Goal: Information Seeking & Learning: Understand process/instructions

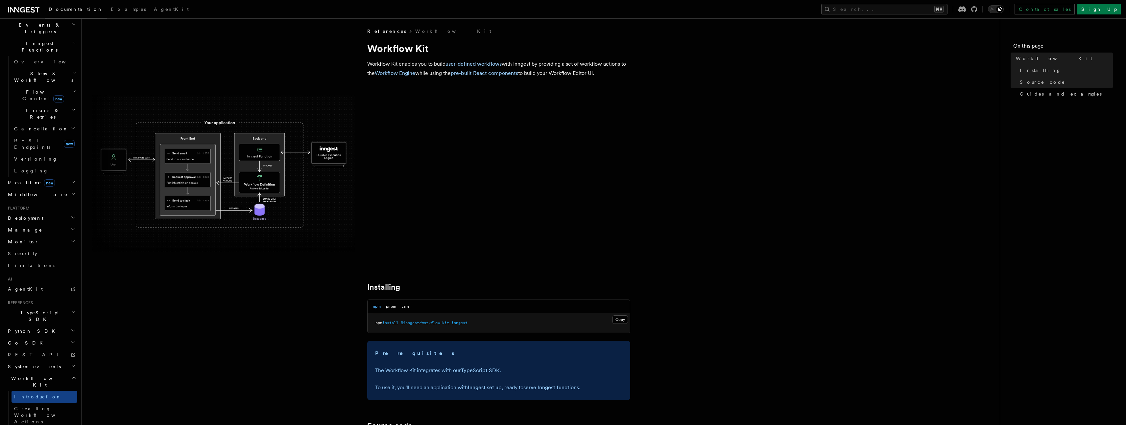
scroll to position [1, 0]
click at [34, 406] on span "Creating Workflow Actions" at bounding box center [42, 415] width 57 height 18
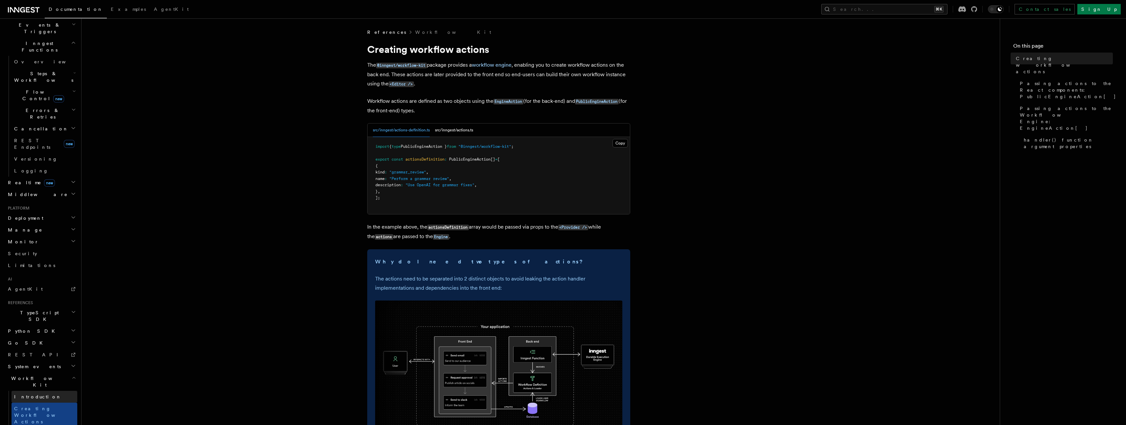
click at [33, 394] on span "Introduction" at bounding box center [37, 396] width 47 height 5
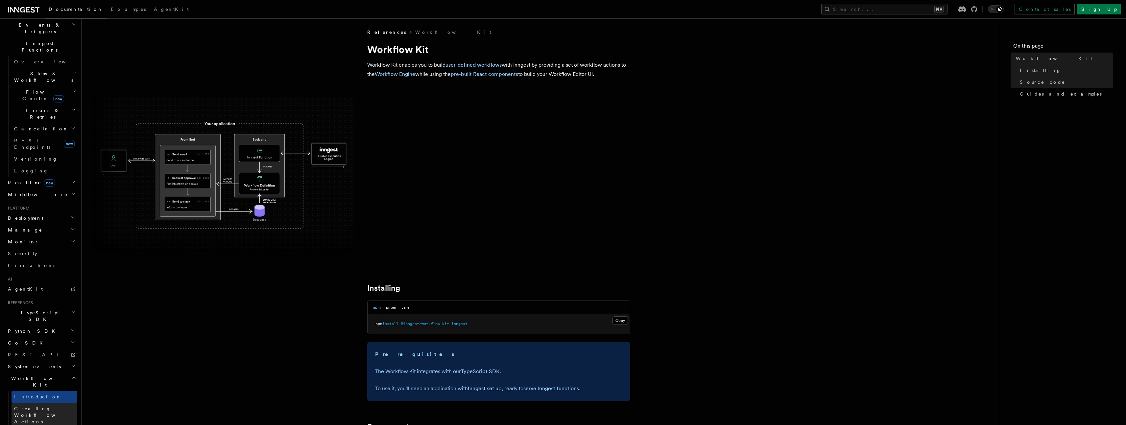
click at [32, 406] on span "Creating Workflow Actions" at bounding box center [42, 415] width 57 height 18
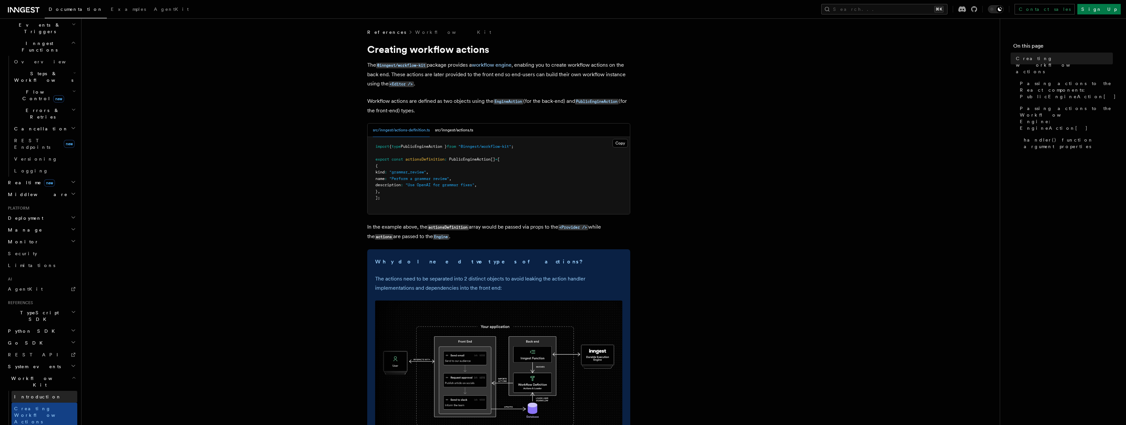
click at [35, 394] on span "Introduction" at bounding box center [37, 396] width 47 height 5
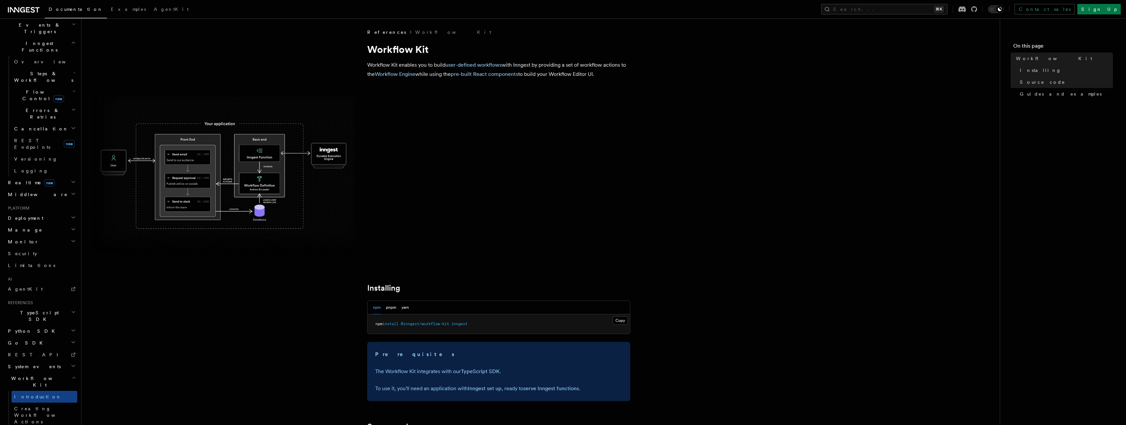
click at [470, 327] on pre "npm install @inngest/workflow-kit inngest" at bounding box center [498, 325] width 262 height 20
copy article "npm install @inngest/workflow-kit inngest"
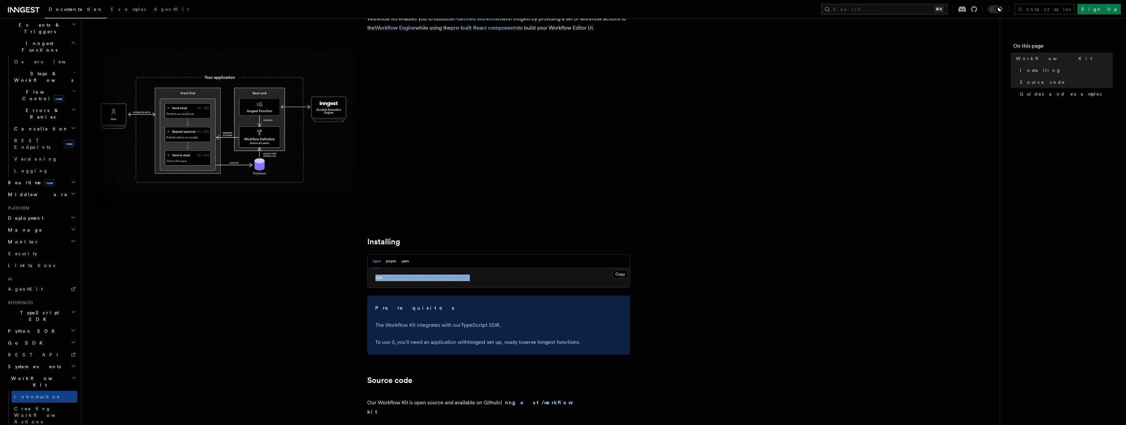
scroll to position [127, 0]
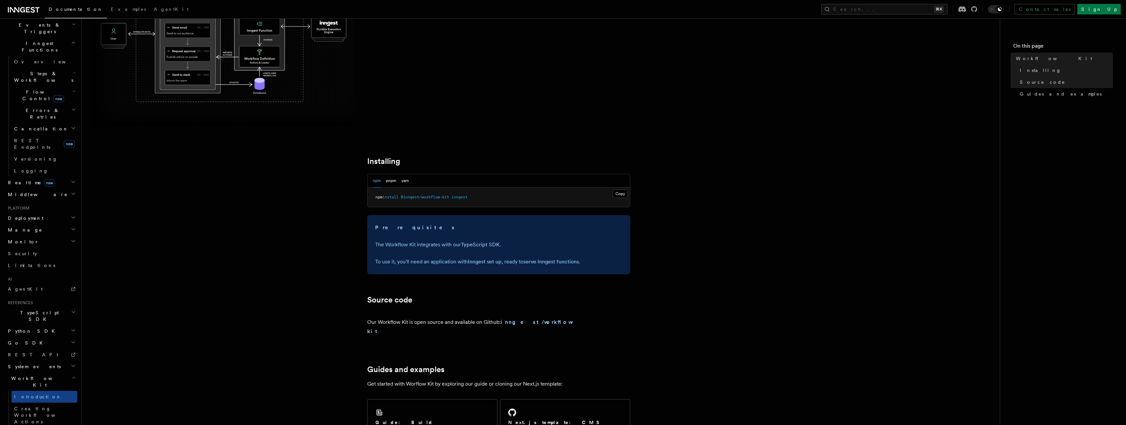
click at [468, 161] on h2 "Installing" at bounding box center [498, 161] width 263 height 9
click at [428, 191] on pre "npm install @inngest/workflow-kit inngest" at bounding box center [498, 198] width 262 height 20
click at [428, 192] on pre "npm install @inngest/workflow-kit inngest" at bounding box center [498, 198] width 262 height 20
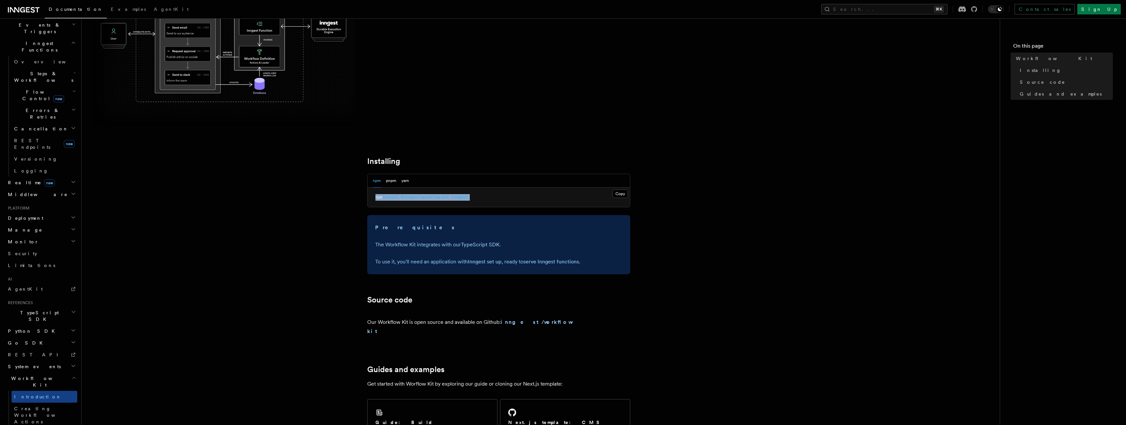
click at [428, 192] on pre "npm install @inngest/workflow-kit inngest" at bounding box center [498, 198] width 262 height 20
click at [436, 198] on span "@inngest/workflow-kit" at bounding box center [425, 197] width 48 height 5
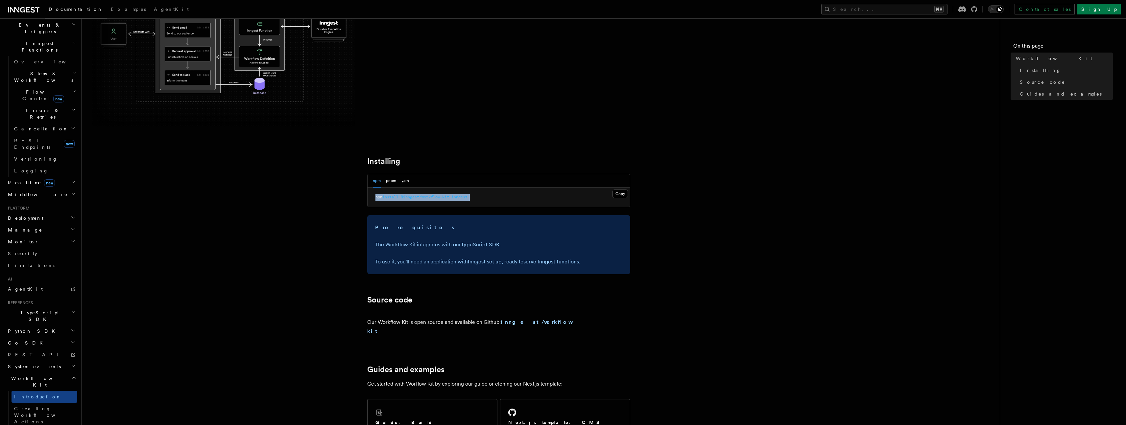
copy article "npm install @inngest/workflow-kit inngest"
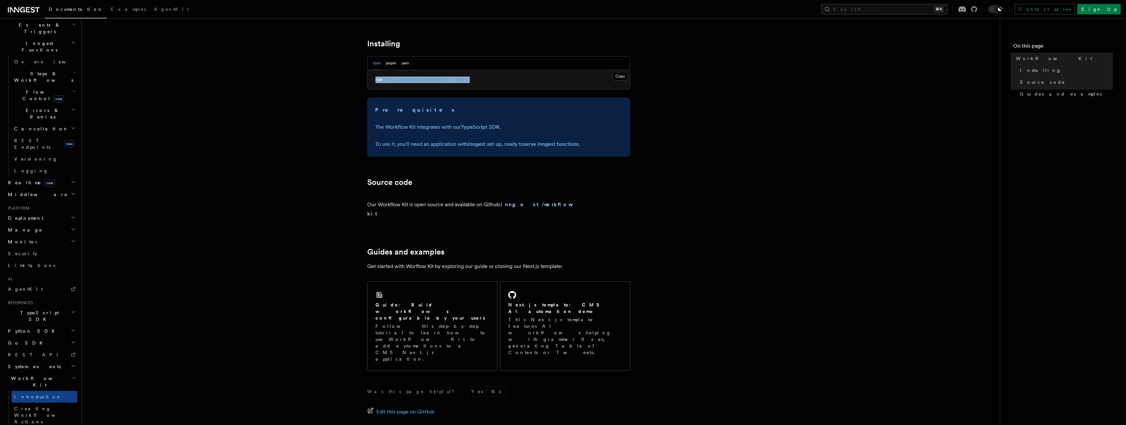
scroll to position [273, 0]
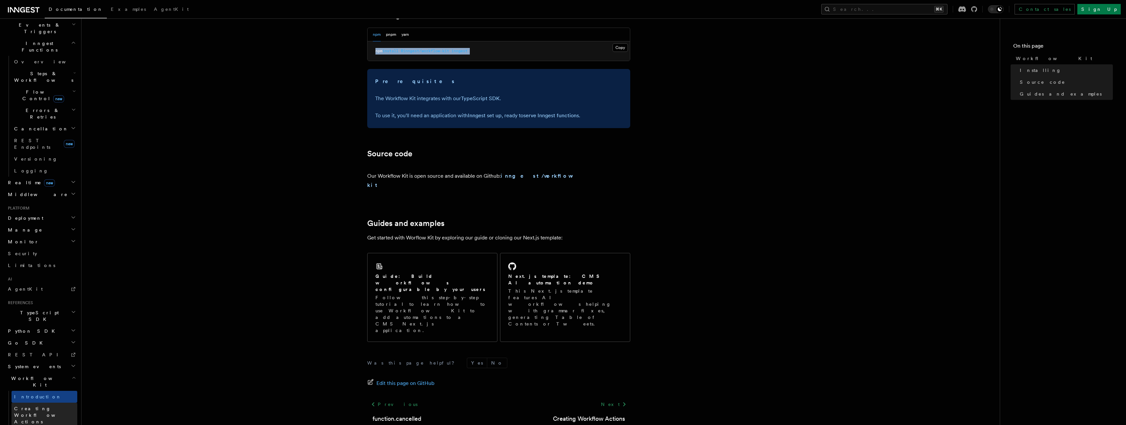
click at [18, 406] on span "Creating Workflow Actions" at bounding box center [42, 415] width 57 height 18
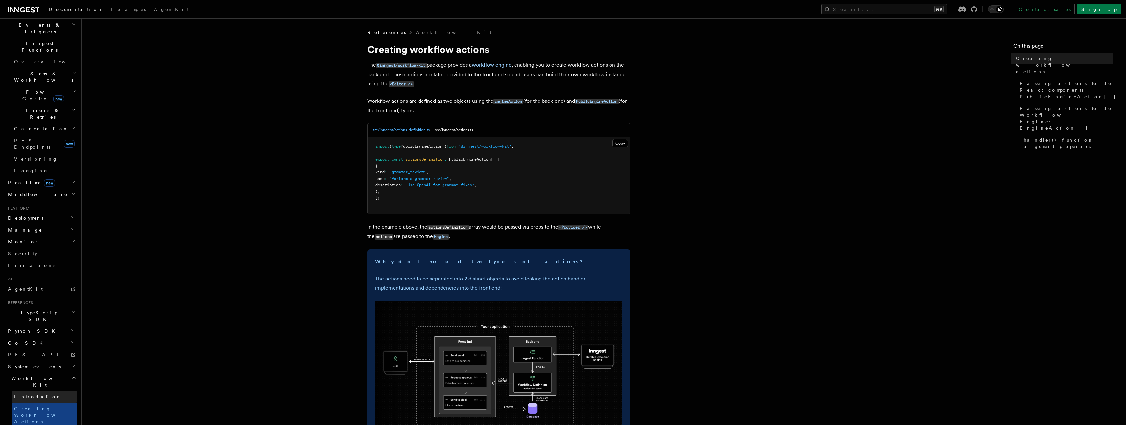
click at [32, 394] on span "Introduction" at bounding box center [37, 397] width 47 height 7
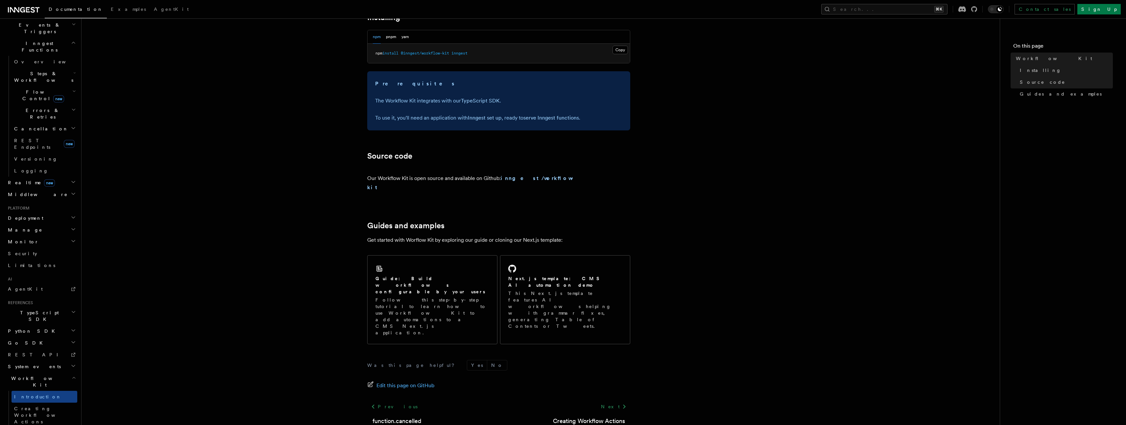
scroll to position [273, 0]
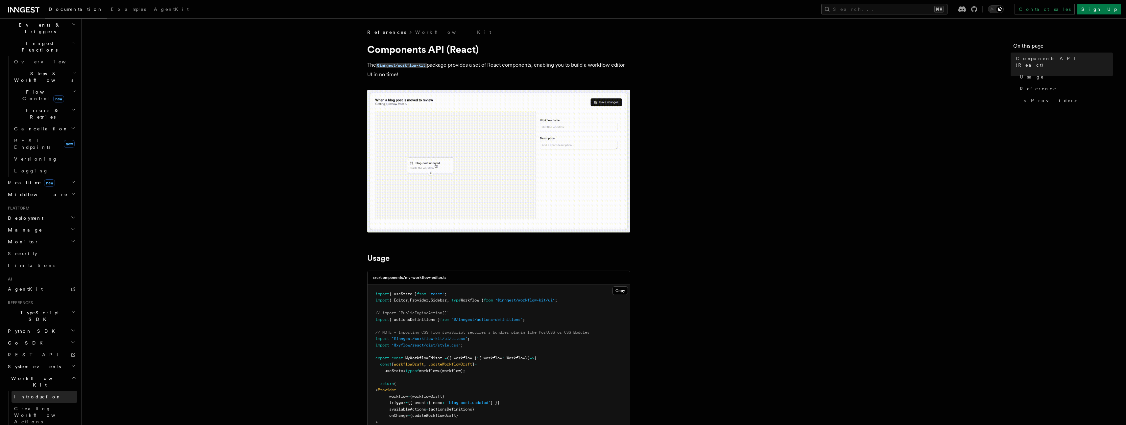
click at [12, 391] on link "Introduction" at bounding box center [45, 397] width 66 height 12
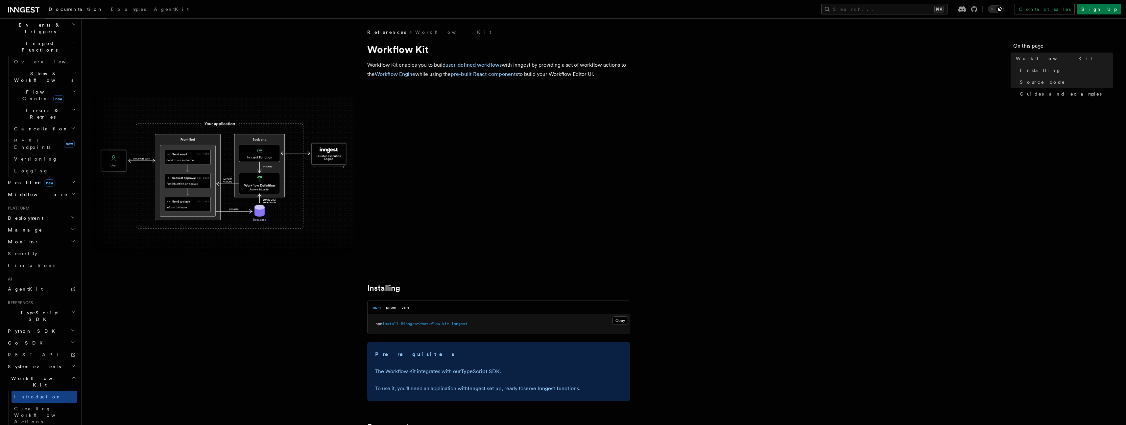
click at [476, 323] on pre "npm install @inngest/workflow-kit inngest" at bounding box center [498, 325] width 262 height 20
click at [456, 326] on span "inngest" at bounding box center [459, 324] width 16 height 5
copy span "inngest"
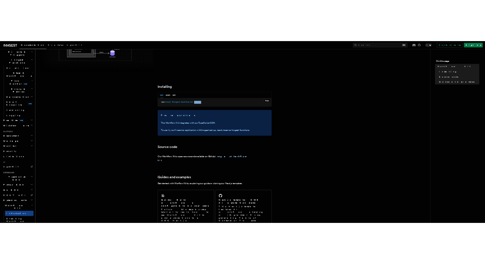
scroll to position [173, 0]
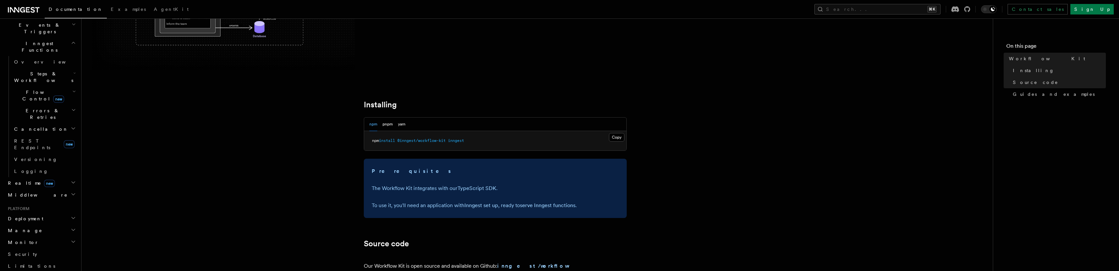
click at [502, 128] on div "npm pnpm yarn" at bounding box center [495, 123] width 262 height 13
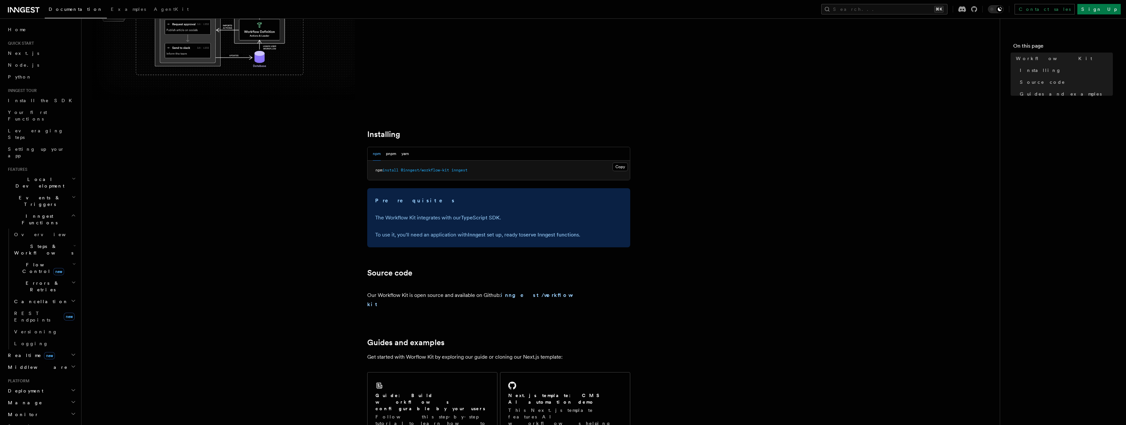
scroll to position [198, 0]
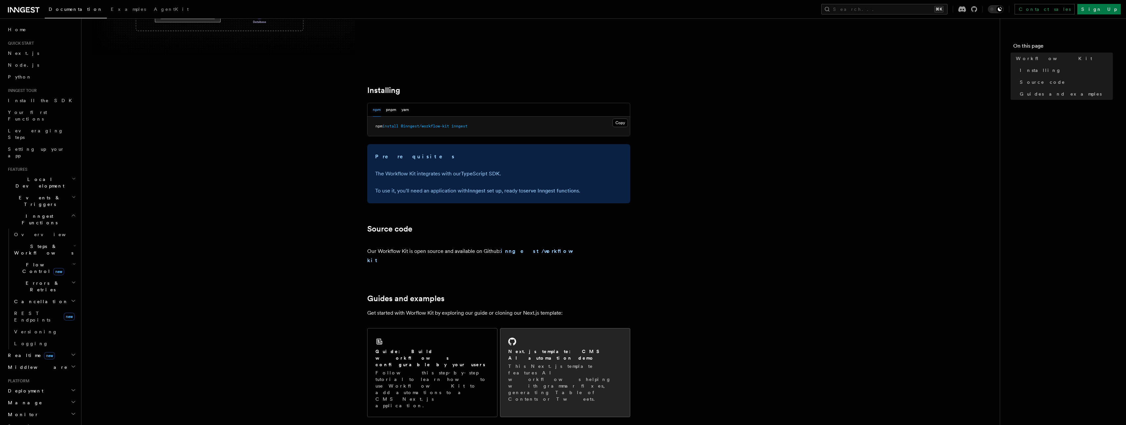
click at [535, 363] on p "This Next.js template features AI workflows helping with grammar fixes, generat…" at bounding box center [565, 382] width 114 height 39
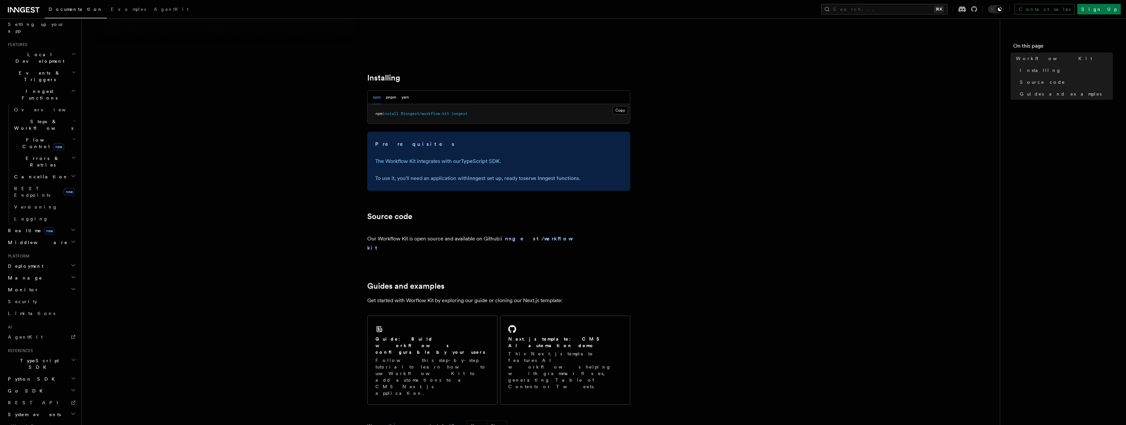
scroll to position [173, 0]
click at [28, 406] on span "Creating Workflow Actions" at bounding box center [42, 415] width 57 height 18
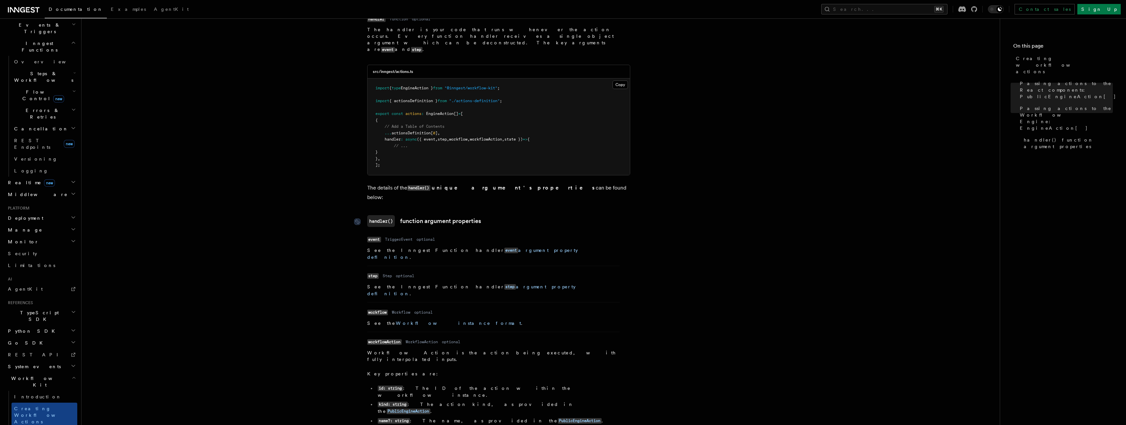
scroll to position [805, 0]
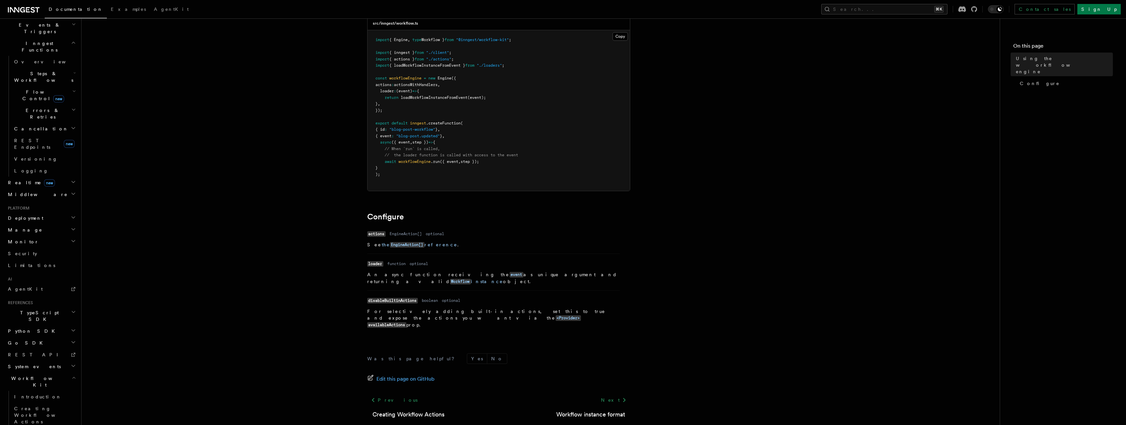
scroll to position [86, 0]
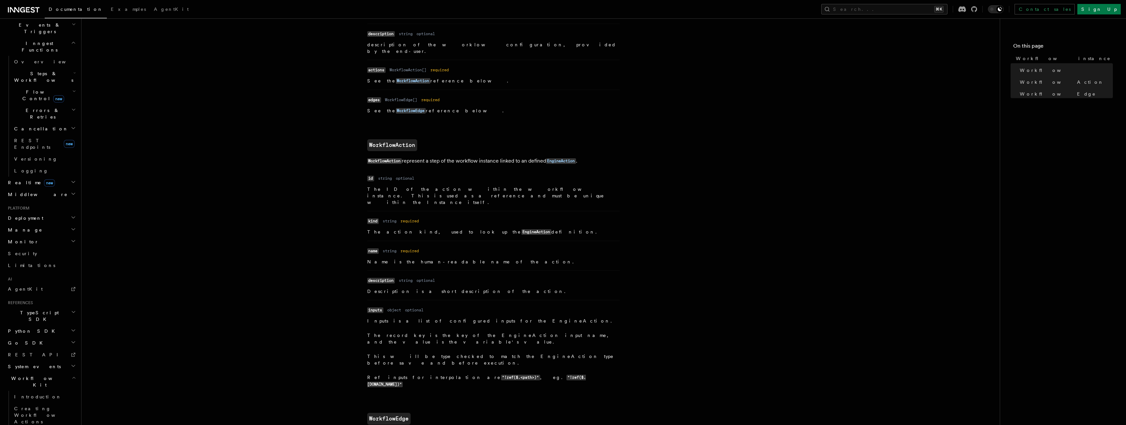
scroll to position [591, 0]
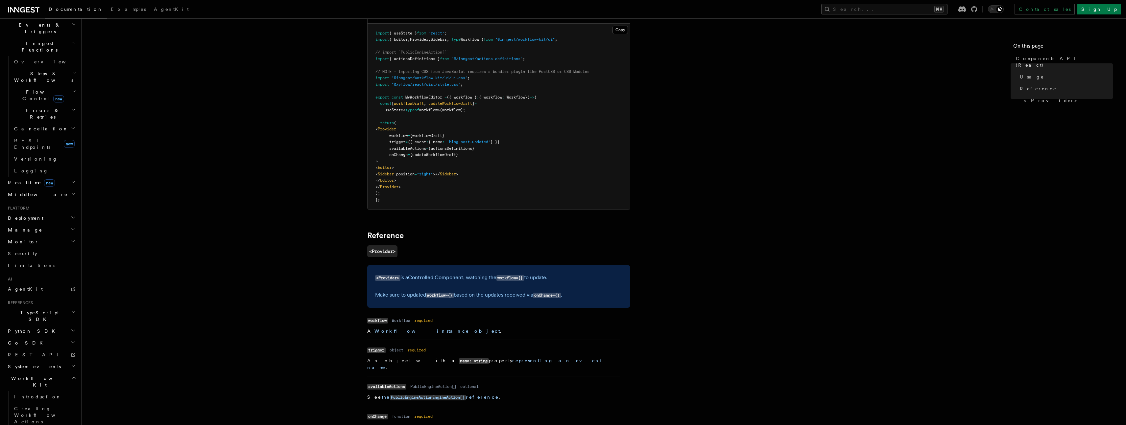
scroll to position [71, 0]
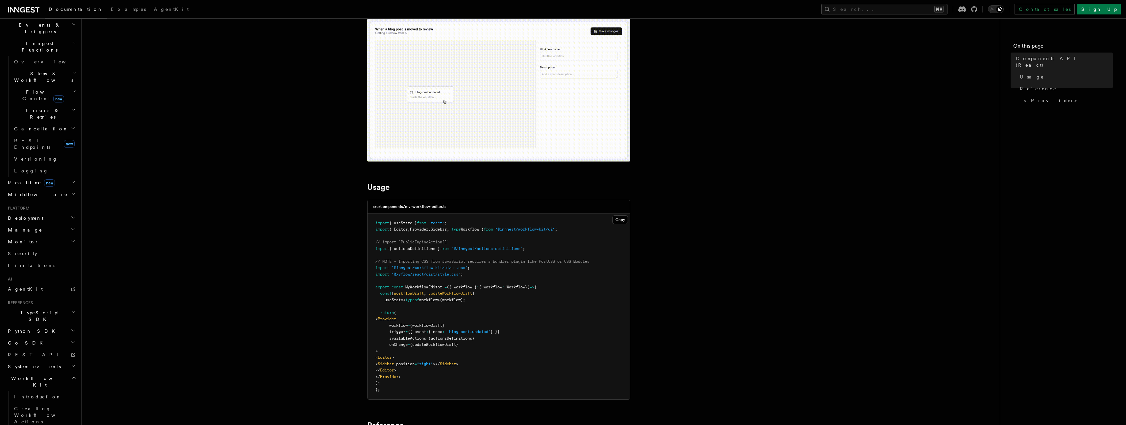
click at [421, 245] on pre "import { useState } from "react" ; import { Editor , Provider , Sidebar , type …" at bounding box center [498, 307] width 262 height 186
click at [406, 290] on pre "import { useState } from "react" ; import { Editor , Provider , Sidebar , type …" at bounding box center [498, 307] width 262 height 186
click at [425, 275] on span ""@xyflow/react/dist/style.css"" at bounding box center [425, 274] width 69 height 5
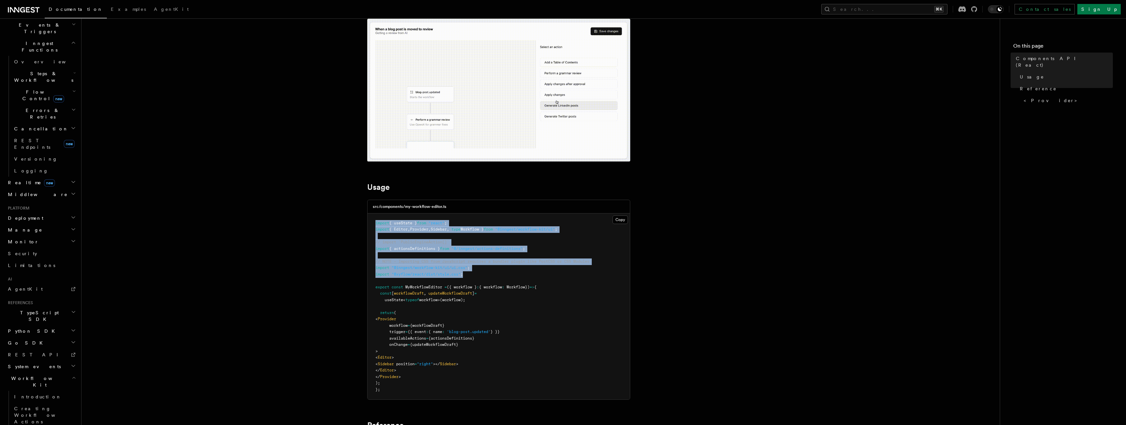
copy code "import { useState } from "react" ; import { Editor , Provider , Sidebar , type …"
drag, startPoint x: 475, startPoint y: 276, endPoint x: 366, endPoint y: 224, distance: 119.7
click at [366, 224] on article "References Workflow Kit Components API (React) The @inngest/workflow-kit packag…" at bounding box center [540, 395] width 897 height 875
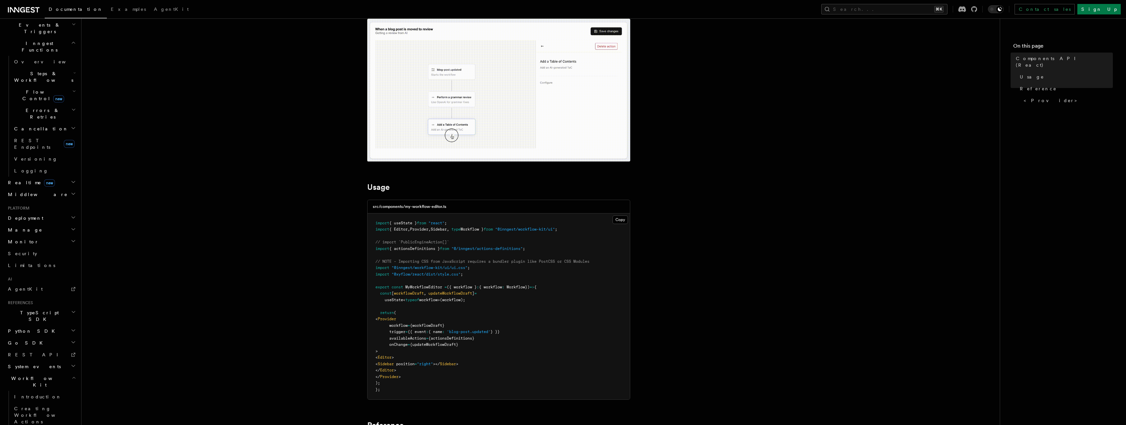
click at [363, 330] on article "References Workflow Kit Components API (React) The @inngest/workflow-kit packag…" at bounding box center [540, 395] width 897 height 875
click at [449, 384] on pre "import { useState } from "react" ; import { Editor , Provider , Sidebar , type …" at bounding box center [498, 307] width 262 height 186
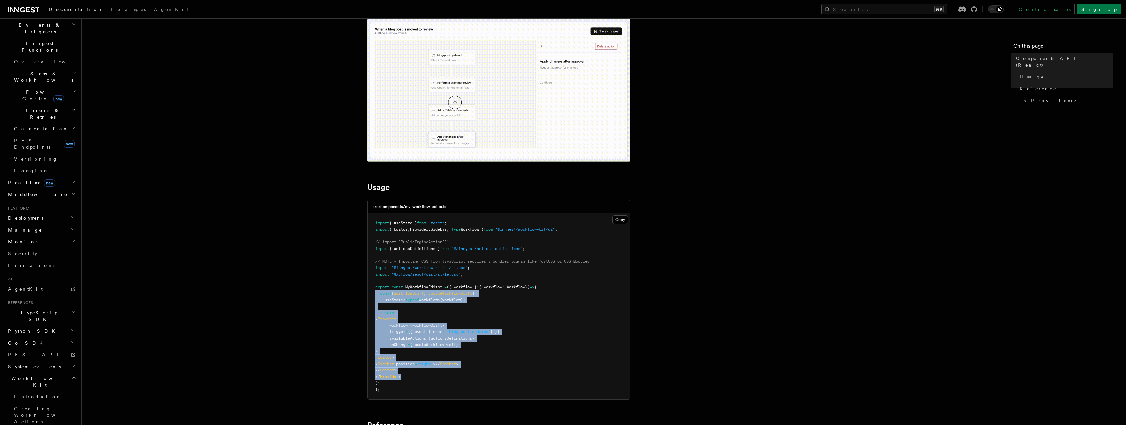
copy code "const [ workflowDraft , updateWorkflowDraft ] = useState < typeof workflow>(wor…"
drag, startPoint x: 414, startPoint y: 378, endPoint x: 366, endPoint y: 294, distance: 96.6
click at [366, 294] on article "References Workflow Kit Components API (React) The @inngest/workflow-kit packag…" at bounding box center [540, 395] width 897 height 875
drag, startPoint x: 452, startPoint y: 286, endPoint x: 541, endPoint y: 288, distance: 89.1
click at [536, 288] on span "export const MyWorkflowEditor = ({ workflow } : { workflow : Workflow }) => {" at bounding box center [455, 287] width 161 height 5
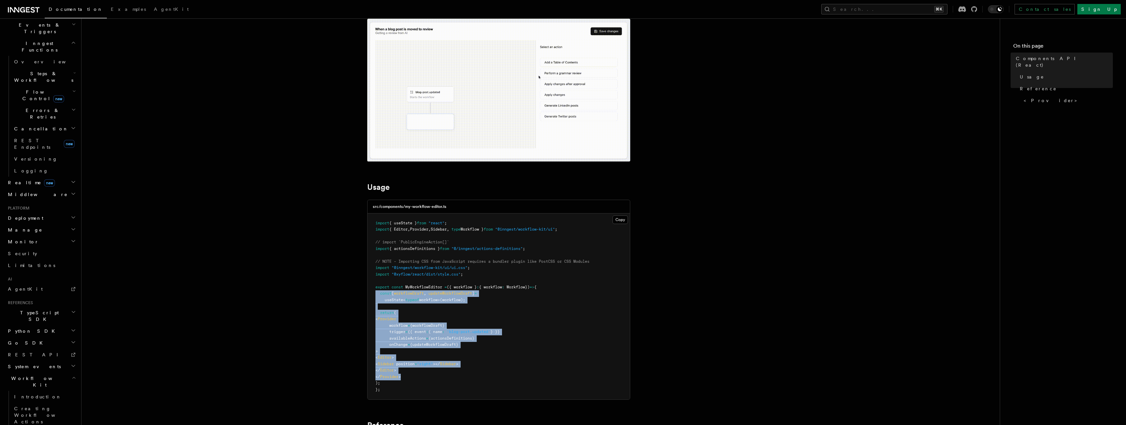
click at [530, 288] on span "})" at bounding box center [527, 287] width 5 height 5
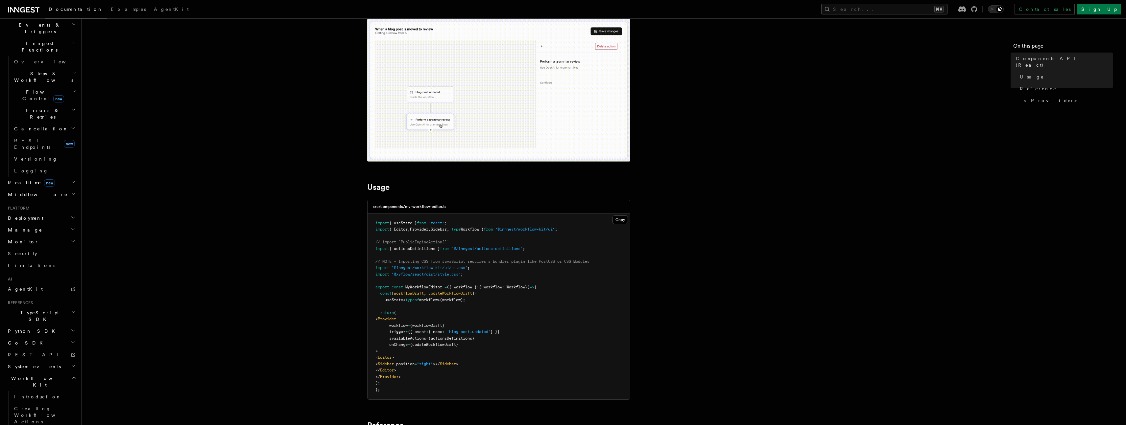
drag, startPoint x: 541, startPoint y: 288, endPoint x: 451, endPoint y: 287, distance: 90.1
click at [451, 287] on span "export const MyWorkflowEditor = ({ workflow } : { workflow : Workflow }) => {" at bounding box center [455, 287] width 161 height 5
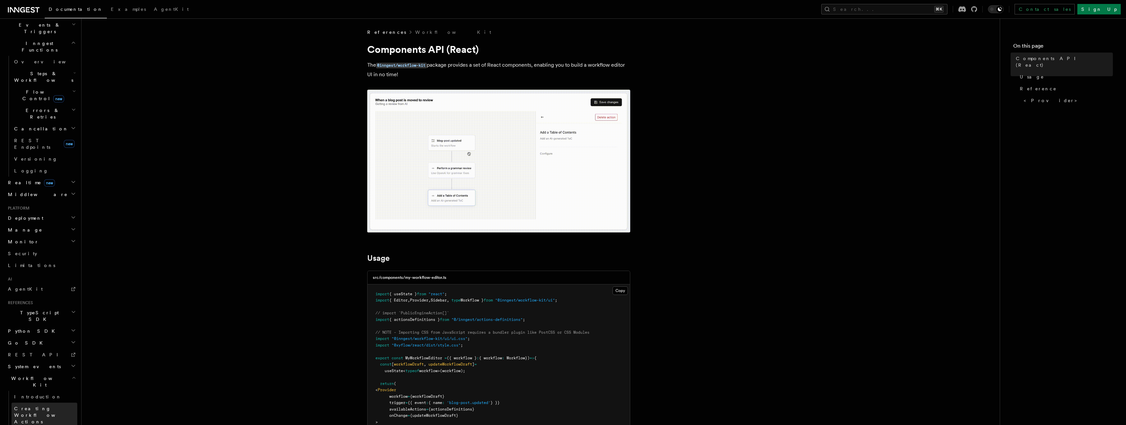
click at [27, 406] on span "Creating Workflow Actions" at bounding box center [45, 416] width 63 height 20
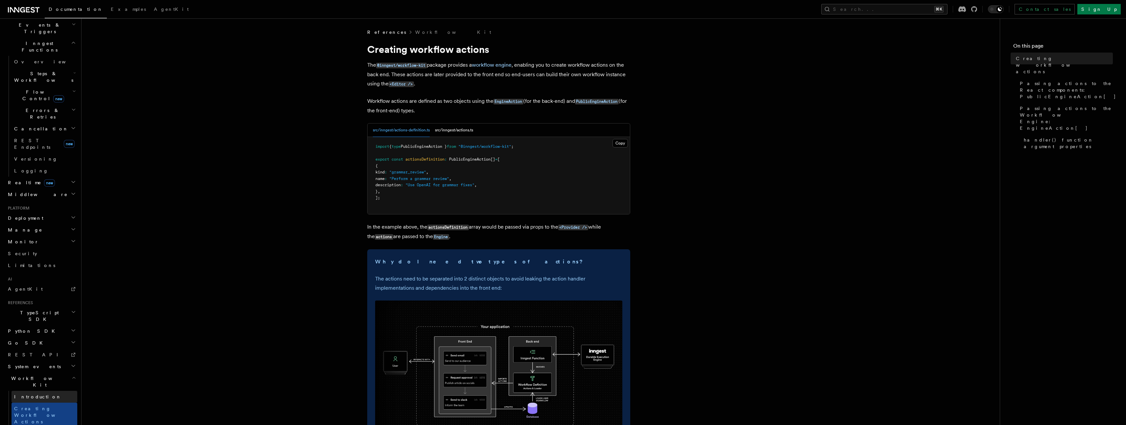
click at [51, 391] on link "Introduction" at bounding box center [45, 397] width 66 height 12
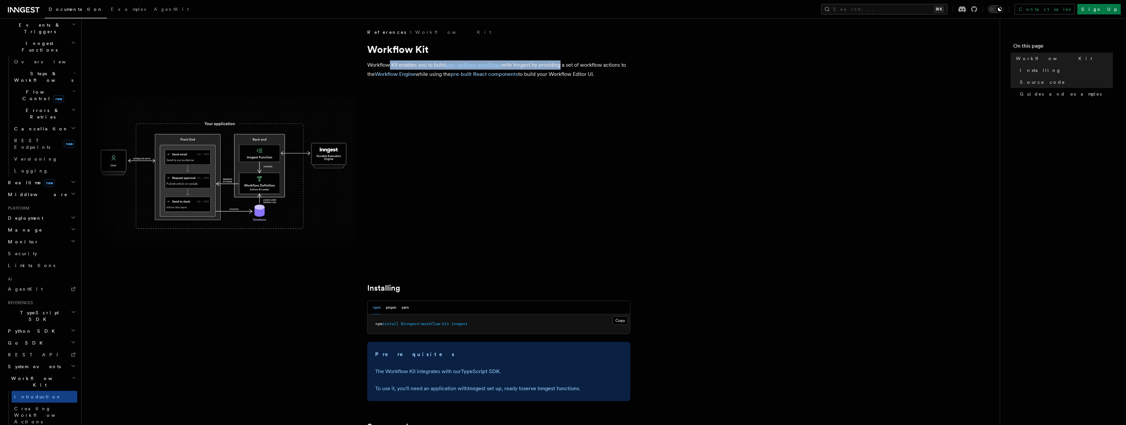
drag, startPoint x: 408, startPoint y: 63, endPoint x: 558, endPoint y: 66, distance: 149.6
click at [559, 67] on p "Workflow Kit enables you to build user-defined workflows with Inngest by provid…" at bounding box center [498, 69] width 263 height 18
click at [558, 67] on p "Workflow Kit enables you to build user-defined workflows with Inngest by provid…" at bounding box center [498, 69] width 263 height 18
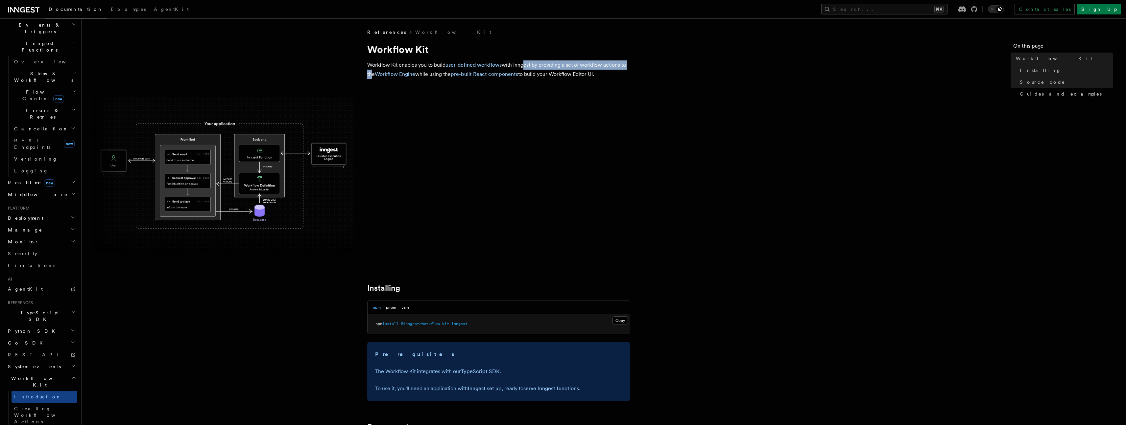
drag, startPoint x: 523, startPoint y: 68, endPoint x: 368, endPoint y: 77, distance: 155.0
click at [369, 75] on p "Workflow Kit enables you to build user-defined workflows with Inngest by provid…" at bounding box center [498, 69] width 263 height 18
drag, startPoint x: 432, startPoint y: 72, endPoint x: 550, endPoint y: 76, distance: 117.7
click at [550, 76] on p "Workflow Kit enables you to build user-defined workflows with Inngest by provid…" at bounding box center [498, 69] width 263 height 18
click at [550, 77] on p "Workflow Kit enables you to build user-defined workflows with Inngest by provid…" at bounding box center [498, 69] width 263 height 18
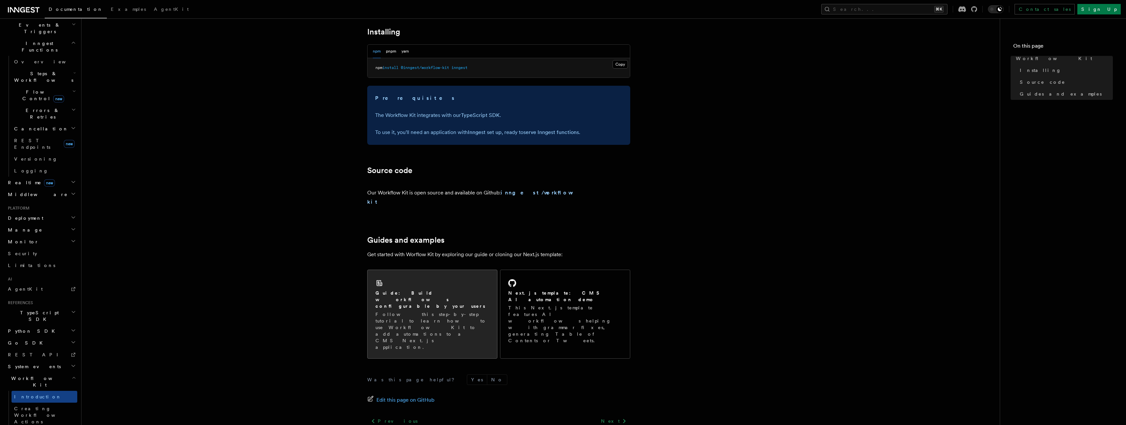
scroll to position [273, 0]
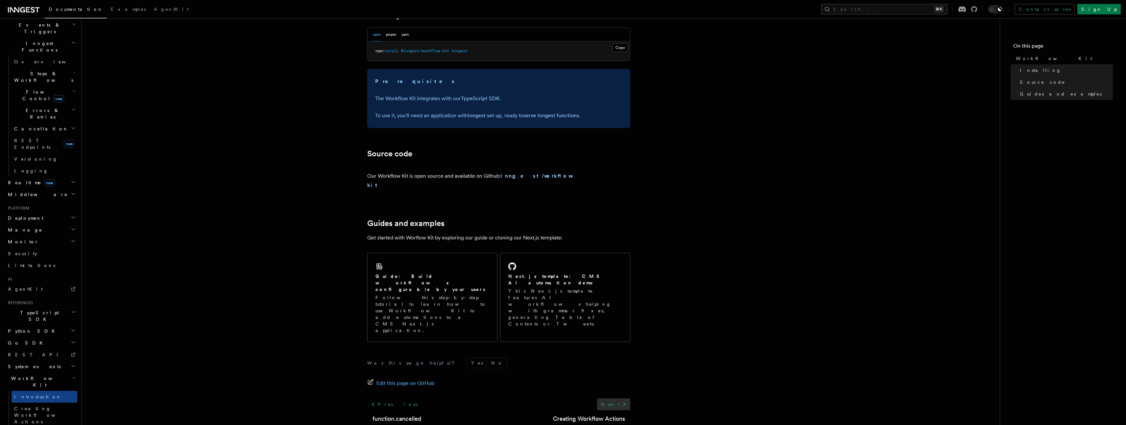
click at [614, 399] on link "Next" at bounding box center [613, 405] width 33 height 12
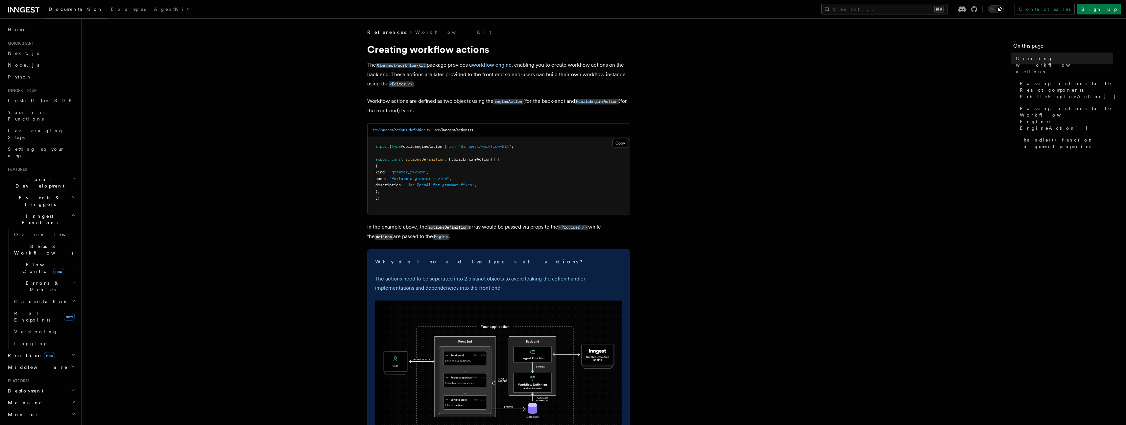
click at [479, 155] on pre "import { type PublicEngineAction } from "@inngest/workflow-kit" ; export const …" at bounding box center [498, 175] width 262 height 77
click at [540, 101] on p "Workflow actions are defined as two objects using the EngineAction (for the bac…" at bounding box center [498, 106] width 263 height 19
drag, startPoint x: 534, startPoint y: 101, endPoint x: 557, endPoint y: 101, distance: 23.0
click at [552, 101] on p "Workflow actions are defined as two objects using the EngineAction (for the bac…" at bounding box center [498, 106] width 263 height 19
click at [557, 101] on p "Workflow actions are defined as two objects using the EngineAction (for the bac…" at bounding box center [498, 106] width 263 height 19
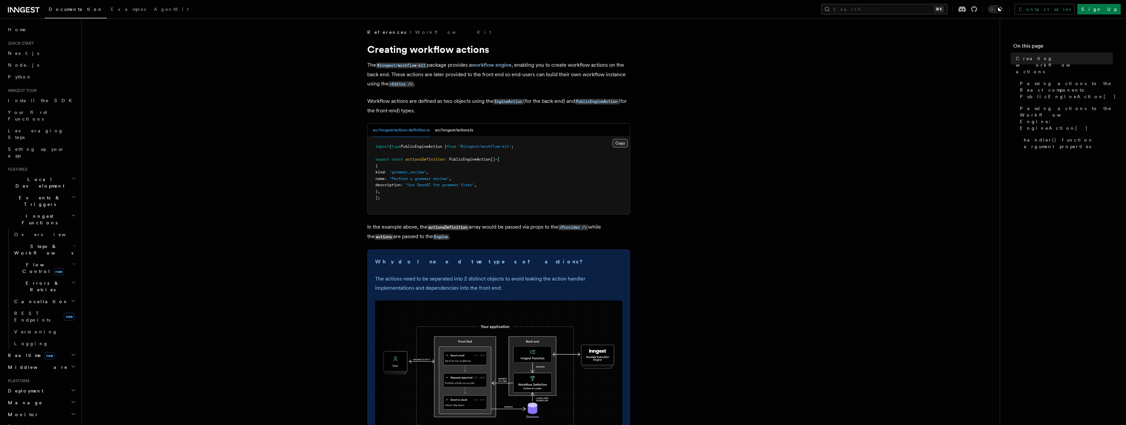
click at [616, 145] on button "Copy Copied" at bounding box center [619, 143] width 15 height 9
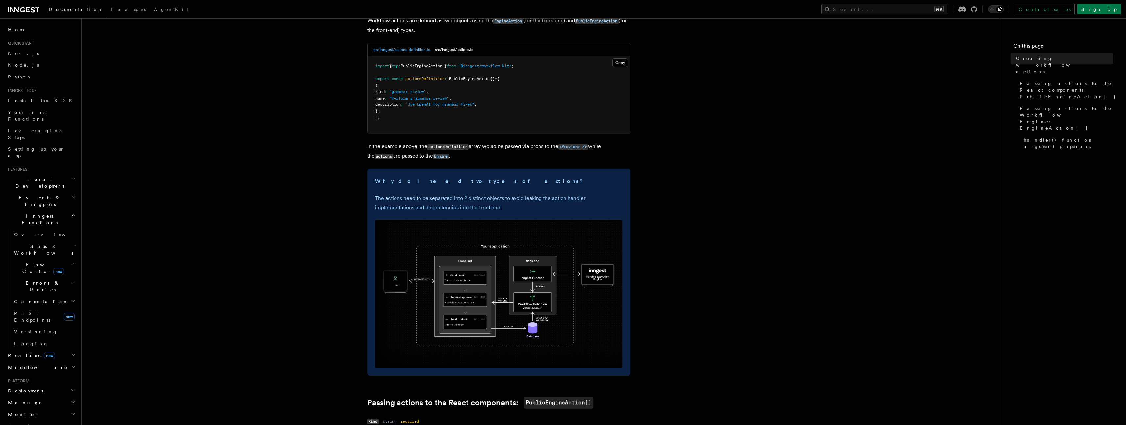
scroll to position [77, 0]
